Goal: Find specific page/section: Locate a particular part of the current website

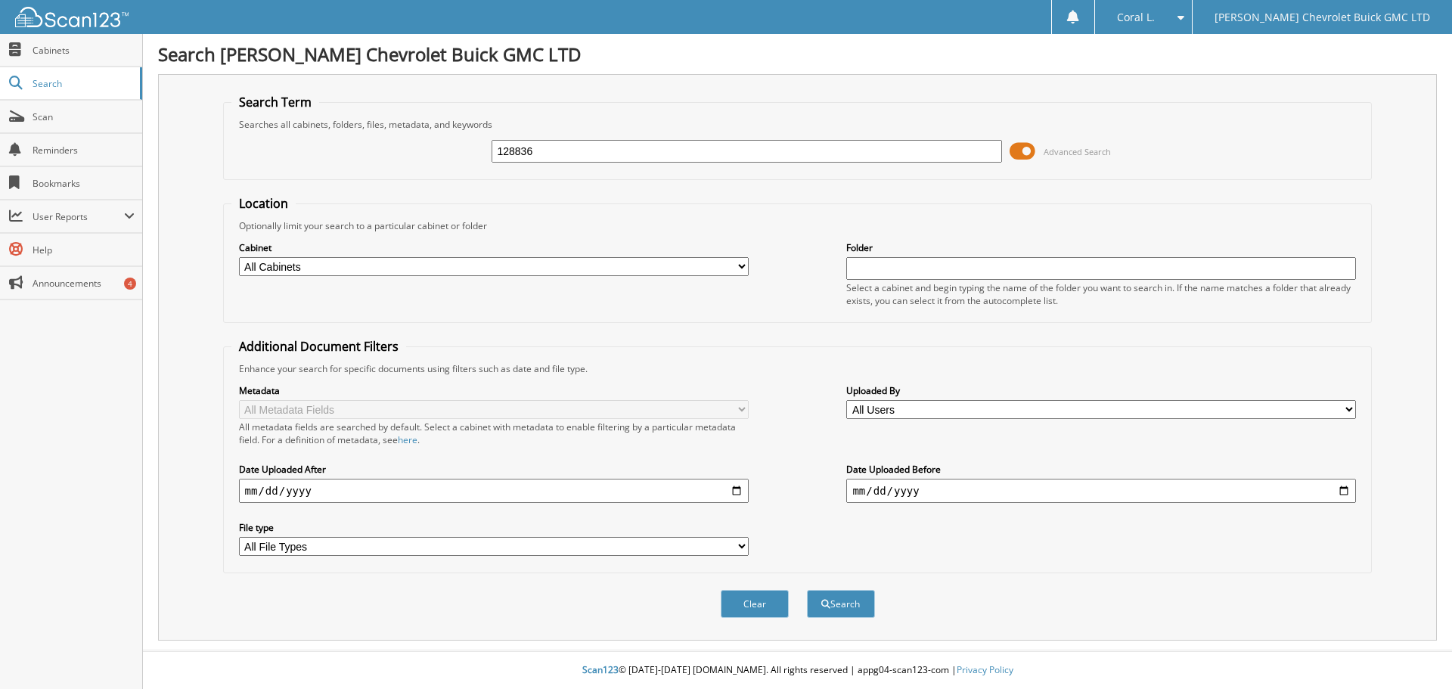
type input "128836"
click at [807, 590] on button "Search" at bounding box center [841, 604] width 68 height 28
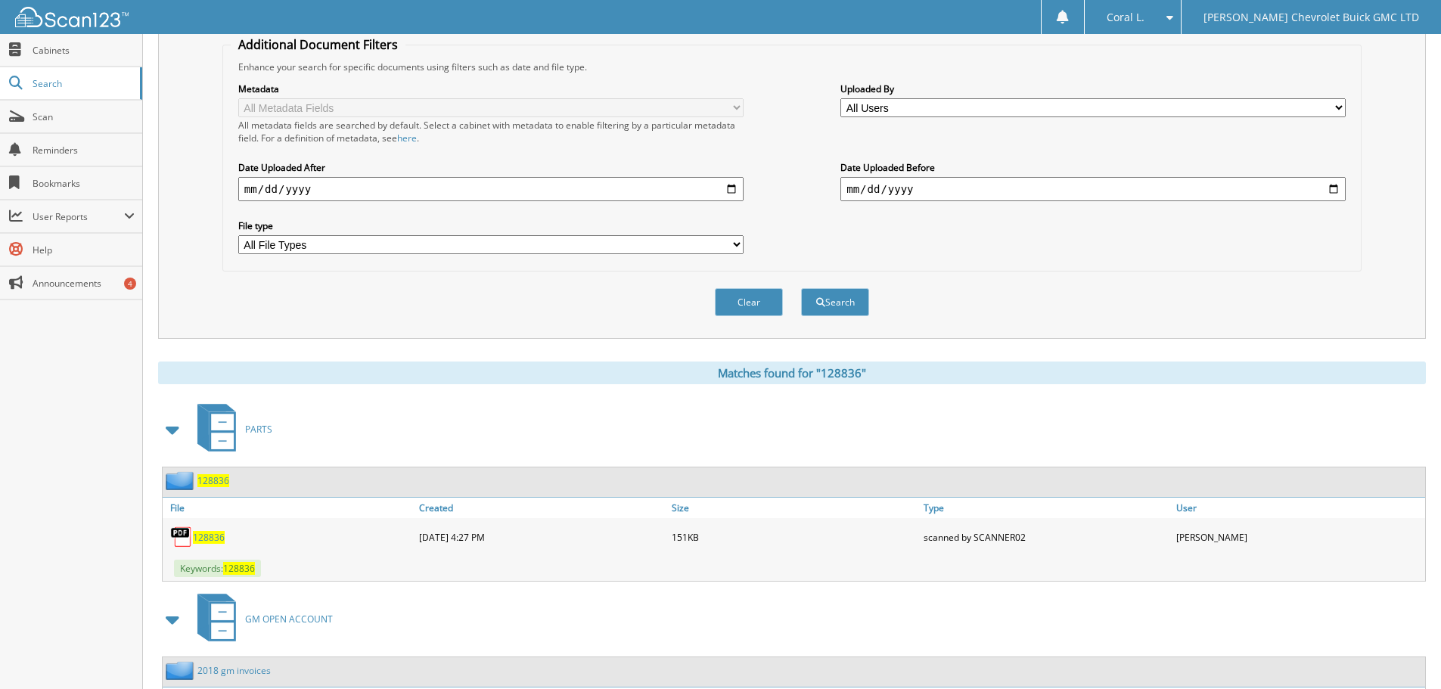
scroll to position [302, 0]
click at [210, 533] on span "128836" at bounding box center [209, 536] width 32 height 13
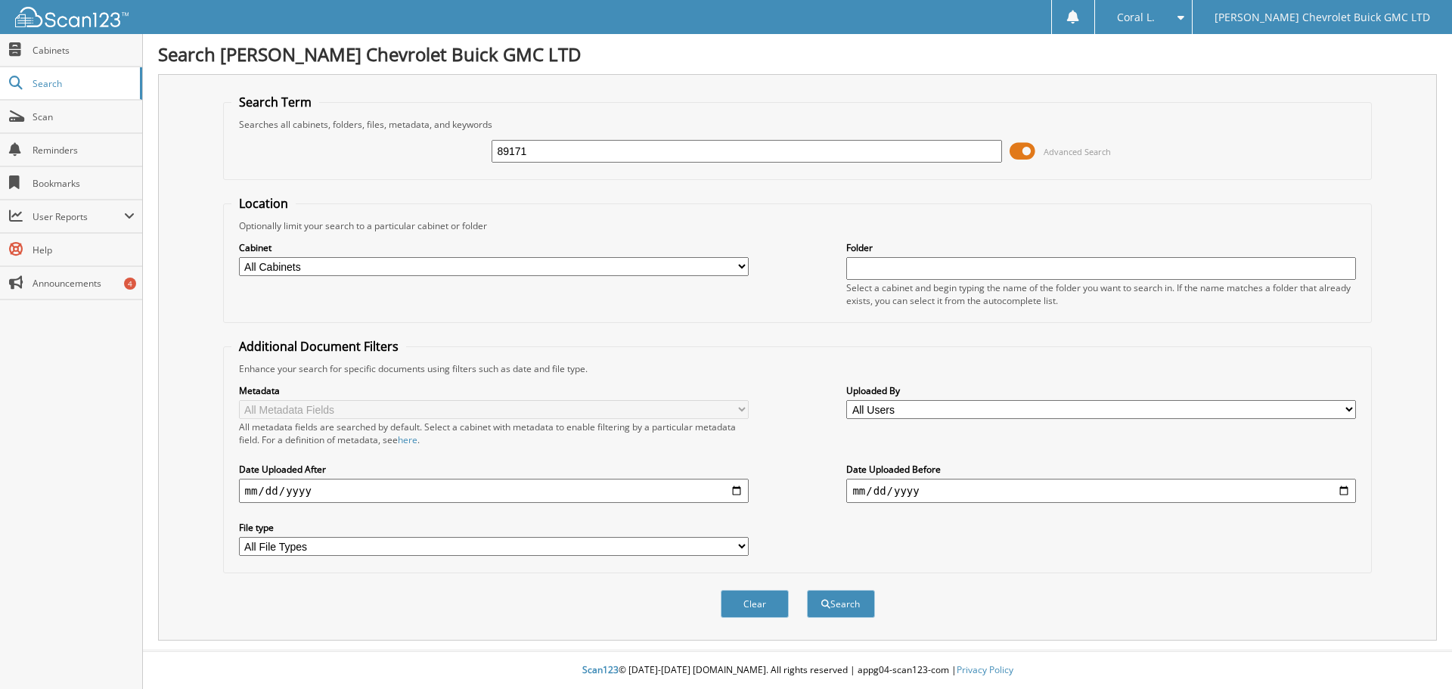
type input "89171"
click at [807, 590] on button "Search" at bounding box center [841, 604] width 68 height 28
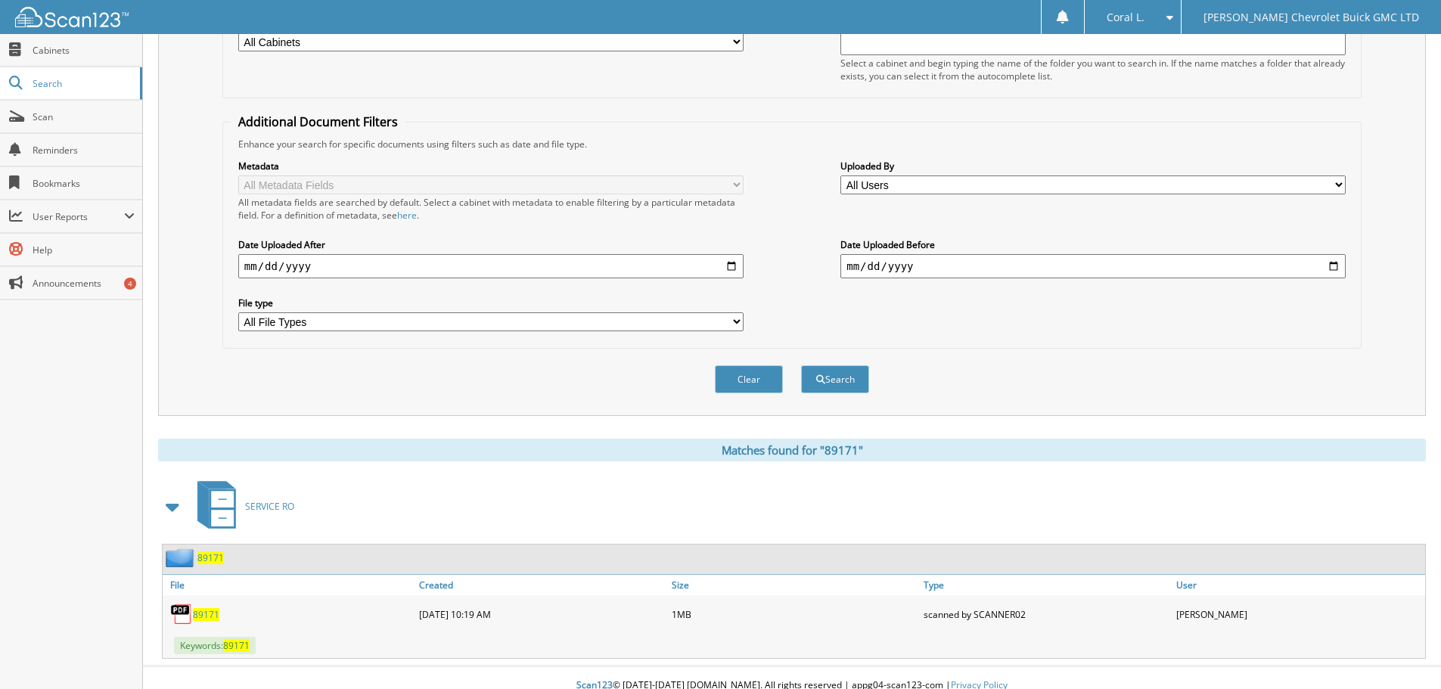
scroll to position [240, 0]
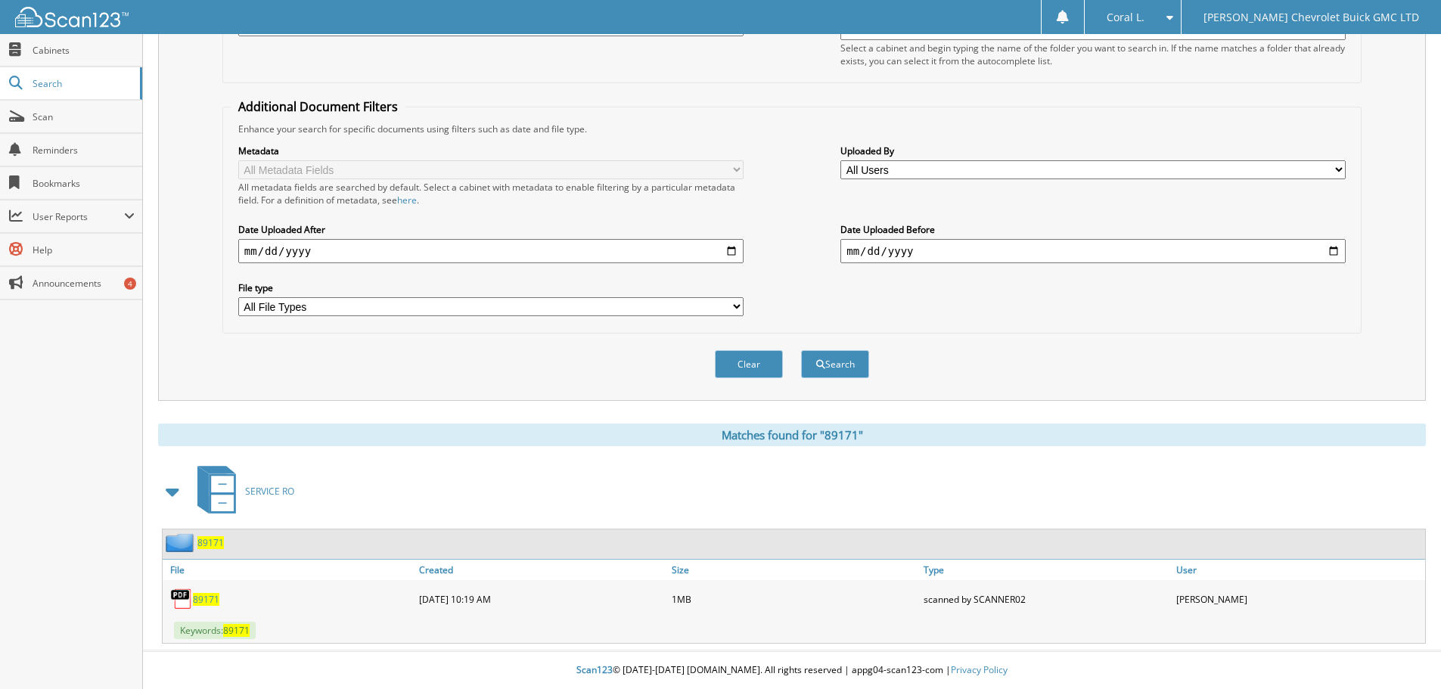
click at [205, 593] on span "89171" at bounding box center [206, 599] width 26 height 13
